Goal: Navigation & Orientation: Find specific page/section

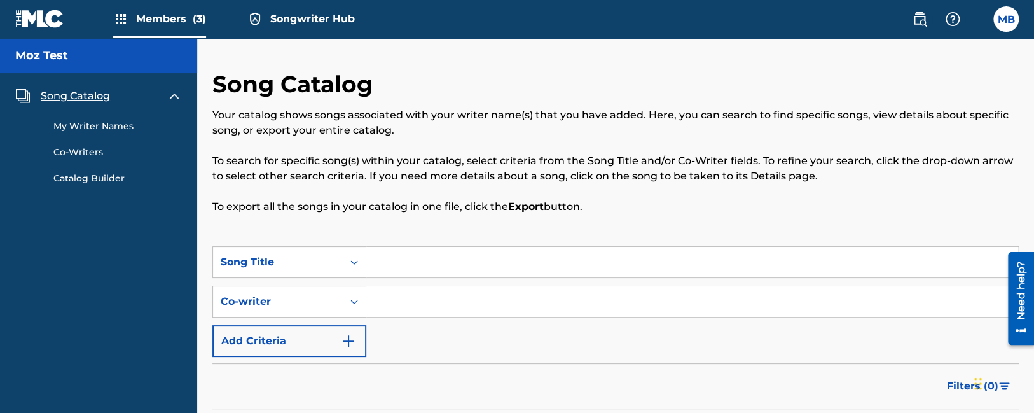
click at [274, 22] on span "Songwriter Hub" at bounding box center [312, 18] width 85 height 15
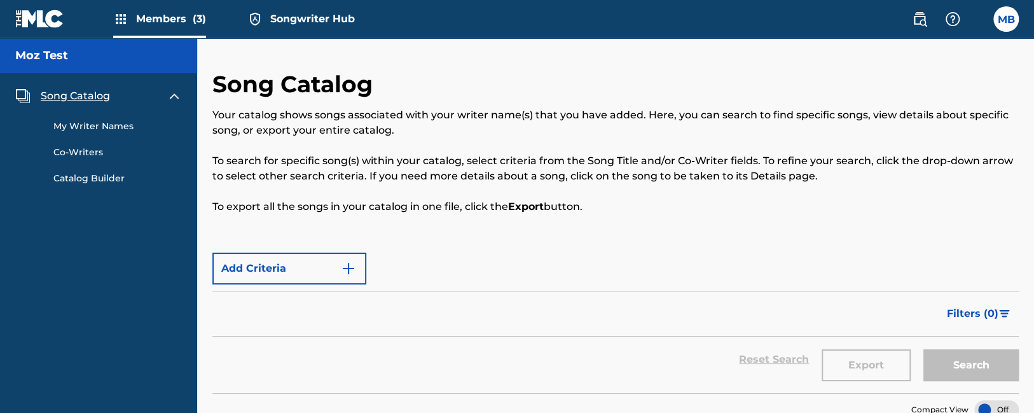
click at [296, 17] on span "Songwriter Hub" at bounding box center [312, 18] width 85 height 15
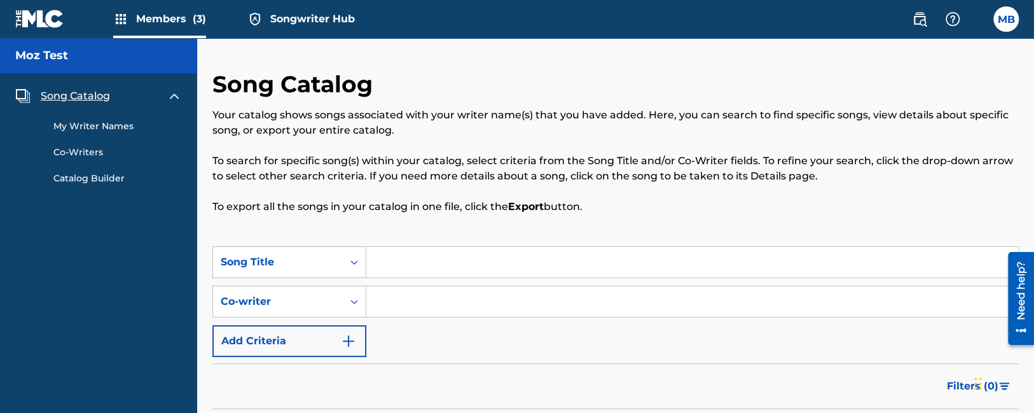
click at [202, 17] on span "(3)" at bounding box center [199, 19] width 13 height 12
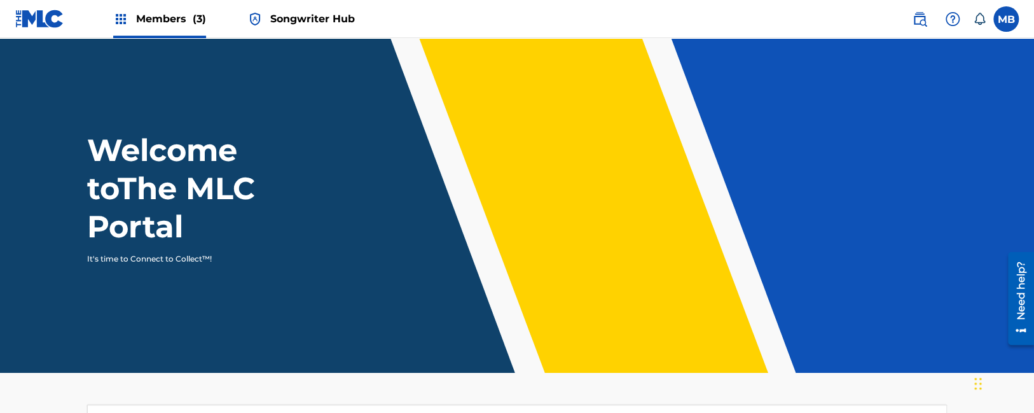
click at [320, 18] on span "Songwriter Hub" at bounding box center [312, 18] width 85 height 15
